Goal: Use online tool/utility: Utilize a website feature to perform a specific function

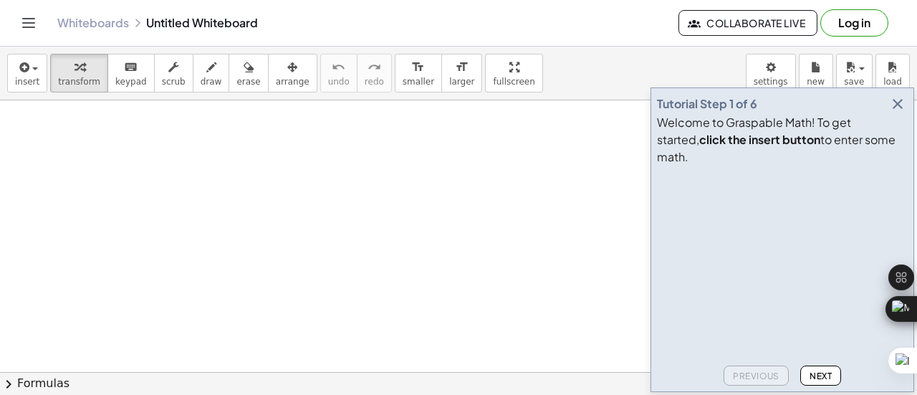
click at [902, 112] on icon "button" at bounding box center [897, 103] width 17 height 17
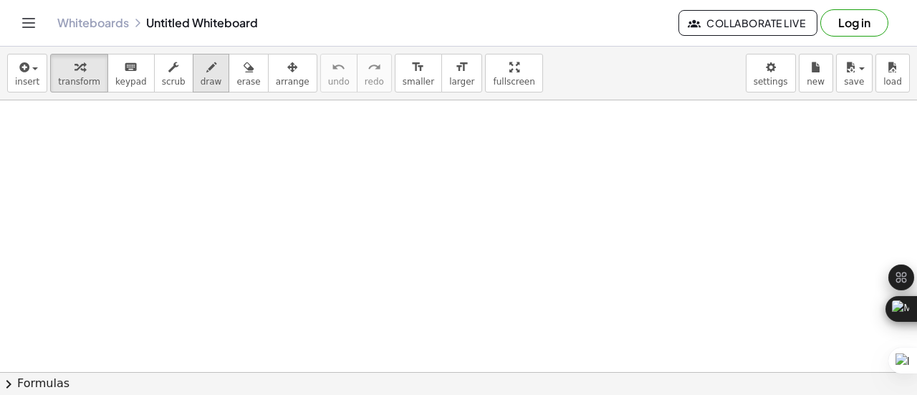
click at [203, 77] on button "draw" at bounding box center [211, 73] width 37 height 39
drag, startPoint x: 405, startPoint y: 152, endPoint x: 395, endPoint y: 147, distance: 11.9
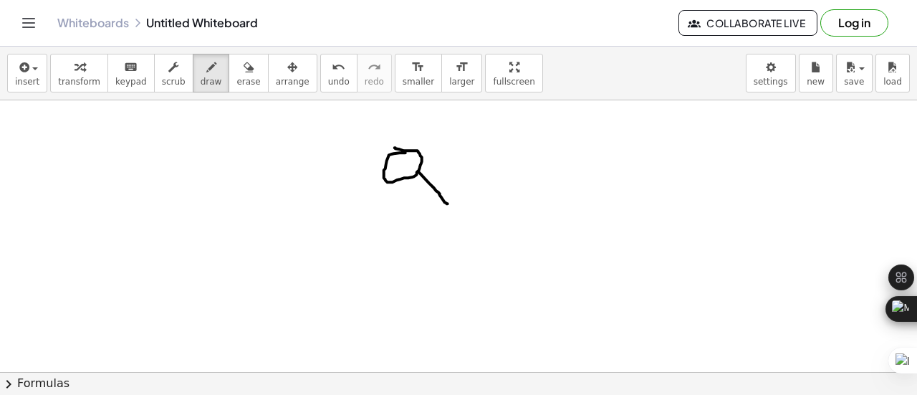
drag, startPoint x: 419, startPoint y: 171, endPoint x: 448, endPoint y: 203, distance: 42.6
drag, startPoint x: 458, startPoint y: 223, endPoint x: 450, endPoint y: 213, distance: 12.8
drag, startPoint x: 461, startPoint y: 224, endPoint x: 494, endPoint y: 296, distance: 78.8
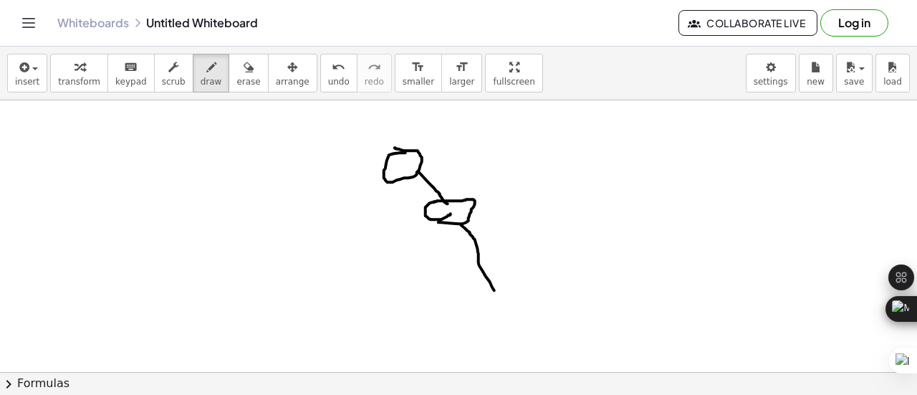
drag, startPoint x: 385, startPoint y: 180, endPoint x: 354, endPoint y: 220, distance: 50.0
drag, startPoint x: 354, startPoint y: 220, endPoint x: 355, endPoint y: 207, distance: 12.9
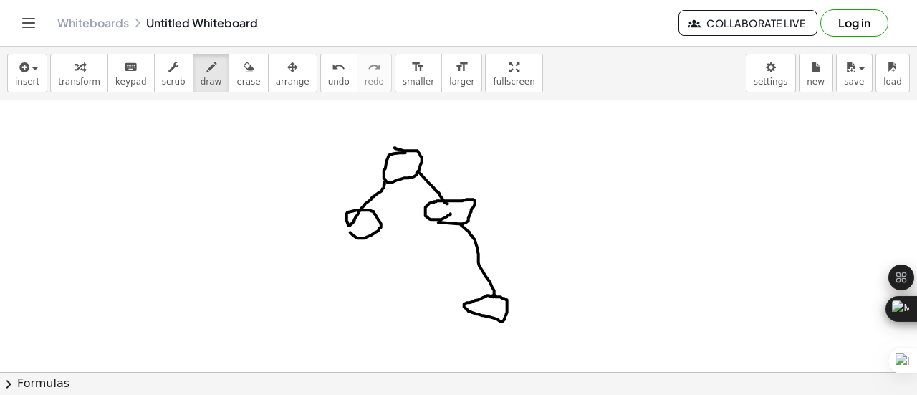
drag, startPoint x: 375, startPoint y: 238, endPoint x: 389, endPoint y: 262, distance: 27.3
drag, startPoint x: 347, startPoint y: 230, endPoint x: 322, endPoint y: 253, distance: 34.0
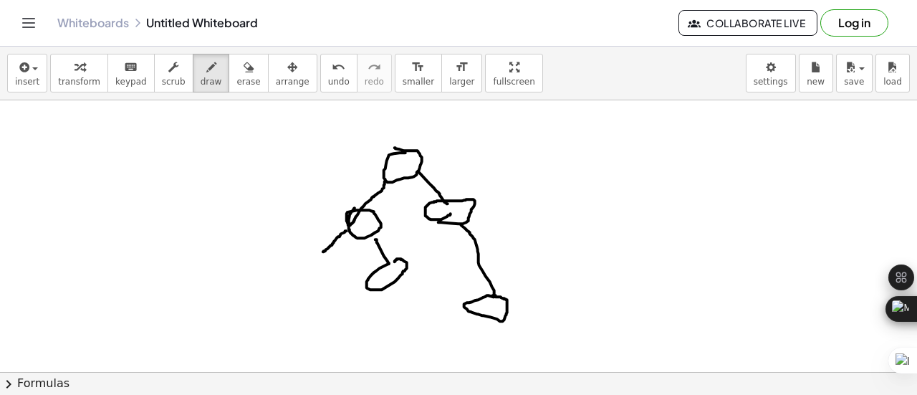
drag, startPoint x: 315, startPoint y: 257, endPoint x: 326, endPoint y: 259, distance: 11.0
drag, startPoint x: 321, startPoint y: 263, endPoint x: 301, endPoint y: 294, distance: 36.8
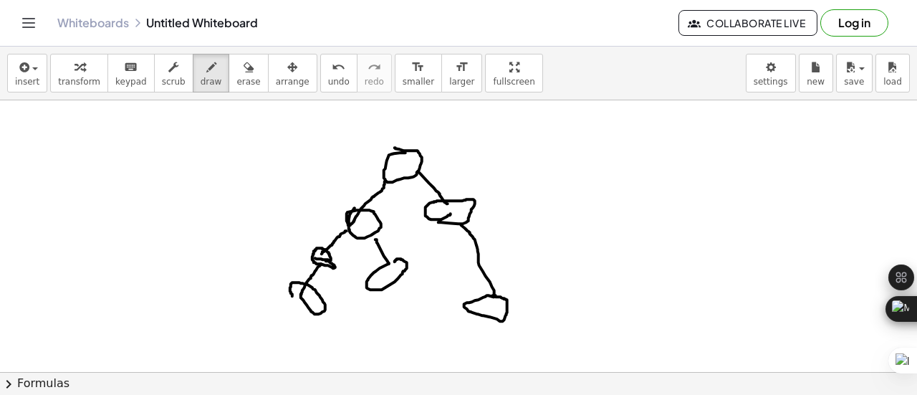
drag, startPoint x: 301, startPoint y: 294, endPoint x: 292, endPoint y: 297, distance: 9.1
drag, startPoint x: 387, startPoint y: 287, endPoint x: 402, endPoint y: 317, distance: 33.6
drag, startPoint x: 564, startPoint y: 155, endPoint x: 578, endPoint y: 153, distance: 14.6
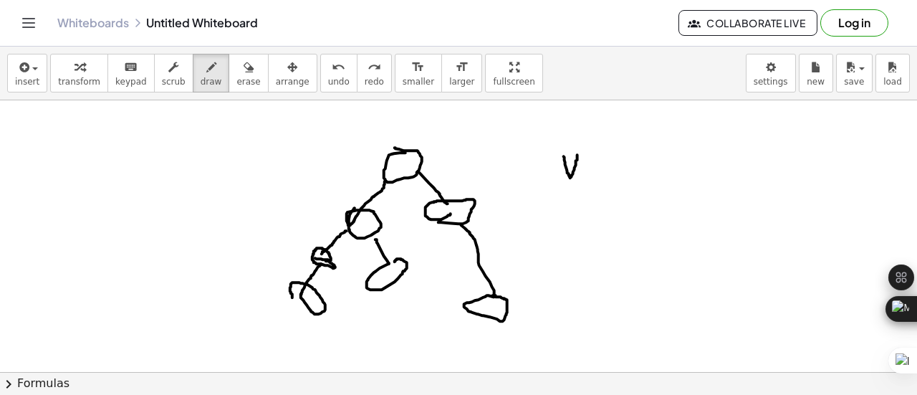
drag, startPoint x: 587, startPoint y: 168, endPoint x: 599, endPoint y: 165, distance: 12.5
drag, startPoint x: 619, startPoint y: 144, endPoint x: 615, endPoint y: 168, distance: 24.7
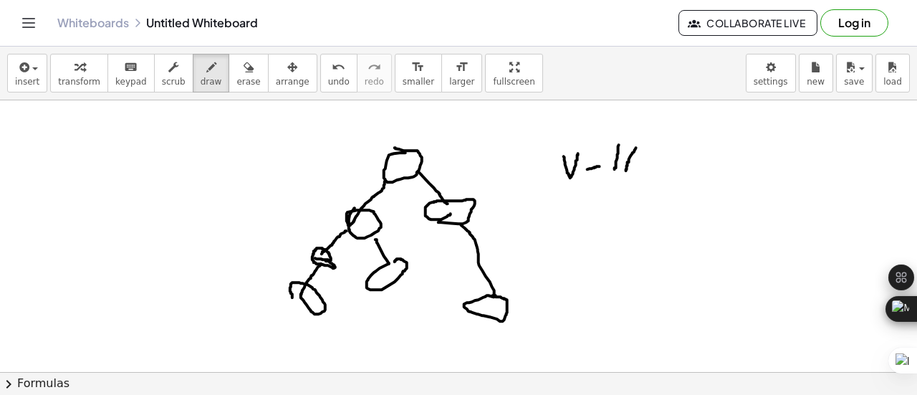
drag, startPoint x: 636, startPoint y: 147, endPoint x: 626, endPoint y: 170, distance: 25.0
drag, startPoint x: 627, startPoint y: 155, endPoint x: 616, endPoint y: 155, distance: 11.5
drag, startPoint x: 648, startPoint y: 155, endPoint x: 660, endPoint y: 155, distance: 12.2
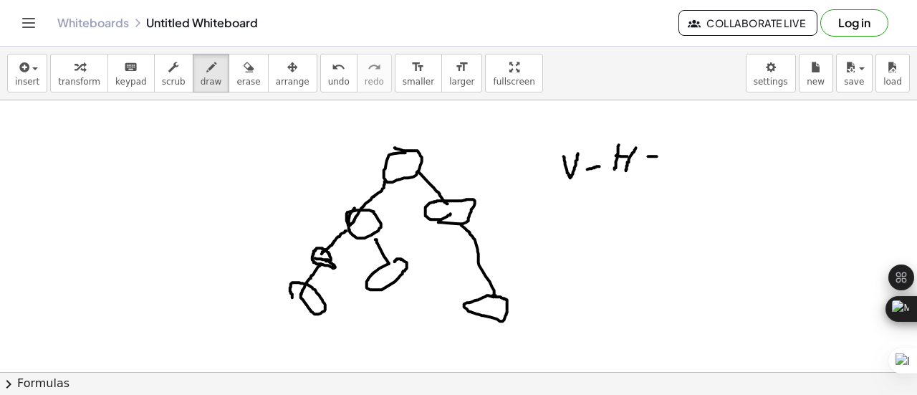
drag, startPoint x: 649, startPoint y: 165, endPoint x: 661, endPoint y: 167, distance: 12.3
drag, startPoint x: 672, startPoint y: 148, endPoint x: 670, endPoint y: 170, distance: 21.5
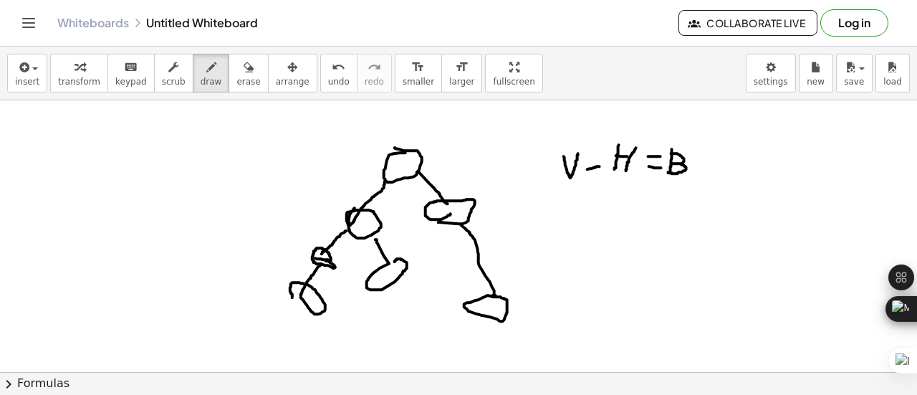
drag, startPoint x: 671, startPoint y: 153, endPoint x: 667, endPoint y: 171, distance: 19.0
drag, startPoint x: 705, startPoint y: 154, endPoint x: 698, endPoint y: 175, distance: 22.6
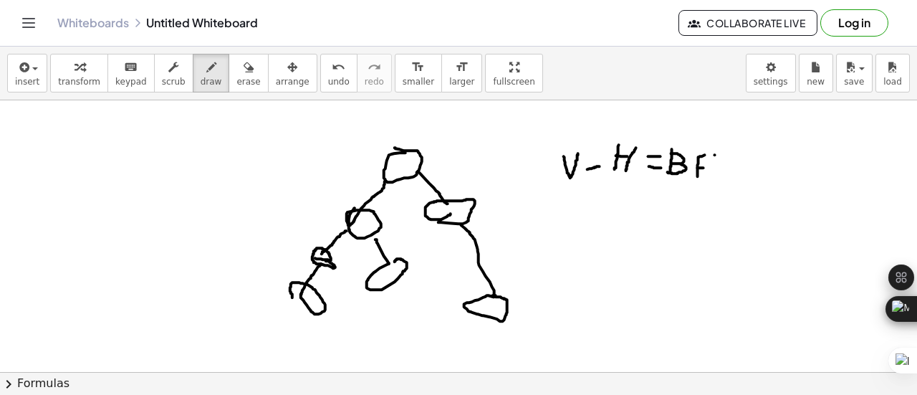
drag, startPoint x: 329, startPoint y: 259, endPoint x: 352, endPoint y: 289, distance: 38.0
drag, startPoint x: 352, startPoint y: 289, endPoint x: 347, endPoint y: 299, distance: 10.3
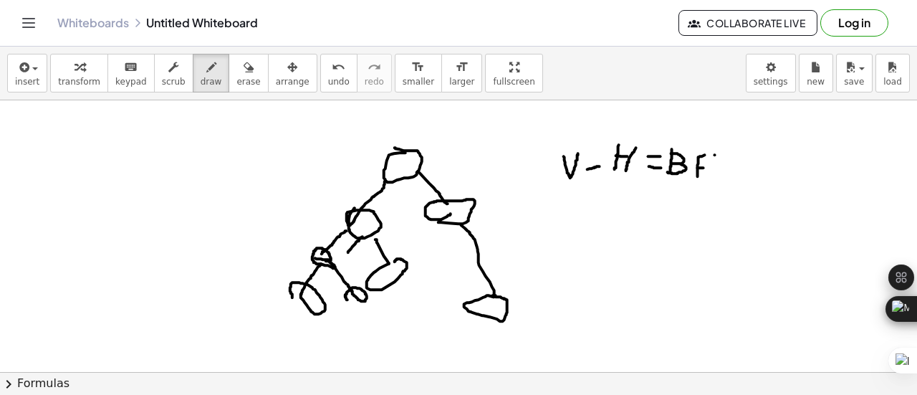
drag, startPoint x: 362, startPoint y: 236, endPoint x: 348, endPoint y: 251, distance: 21.3
drag, startPoint x: 348, startPoint y: 251, endPoint x: 354, endPoint y: 242, distance: 10.9
click at [244, 74] on icon "button" at bounding box center [249, 67] width 10 height 17
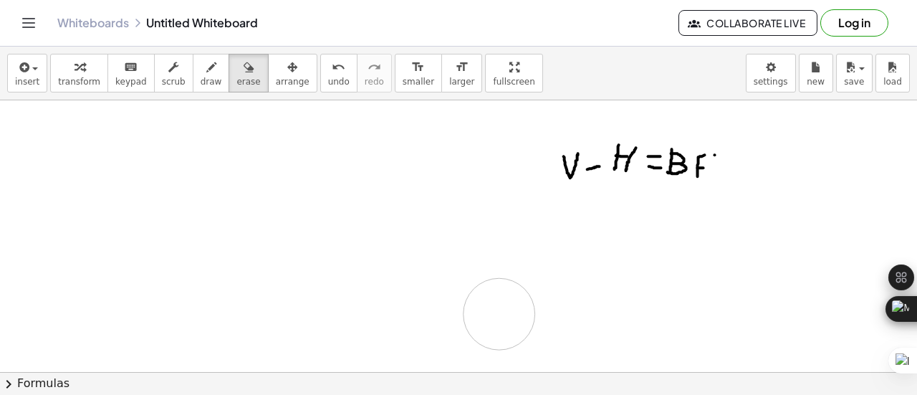
drag, startPoint x: 254, startPoint y: 183, endPoint x: 521, endPoint y: 301, distance: 291.8
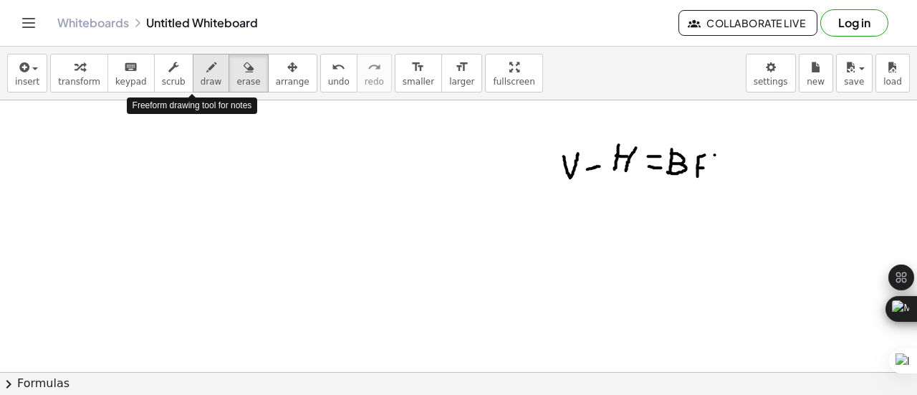
click at [206, 68] on icon "button" at bounding box center [211, 67] width 10 height 17
